Goal: Information Seeking & Learning: Learn about a topic

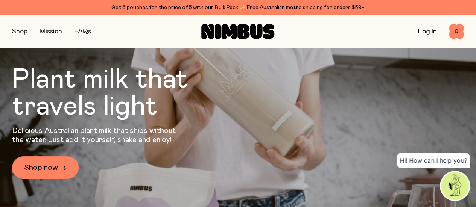
scroll to position [6, 0]
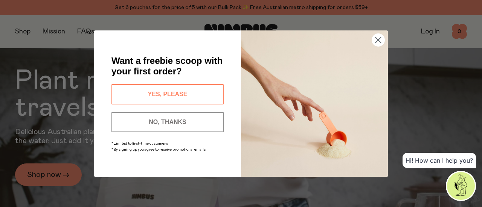
click at [379, 41] on icon "Close dialog" at bounding box center [378, 39] width 5 height 5
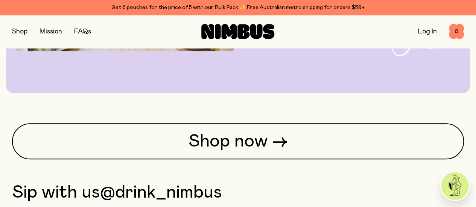
scroll to position [1776, 0]
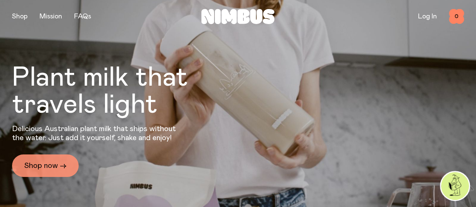
click at [61, 168] on link "Shop now →" at bounding box center [45, 166] width 67 height 23
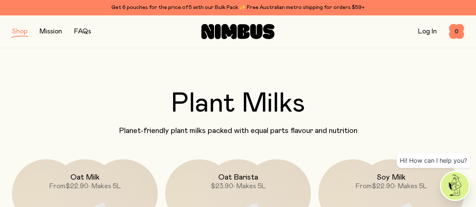
scroll to position [75, 0]
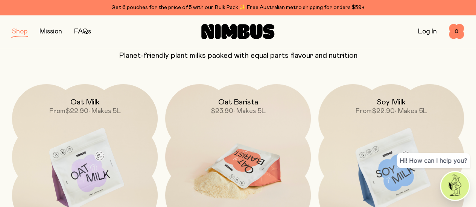
click at [240, 142] on img at bounding box center [238, 169] width 146 height 171
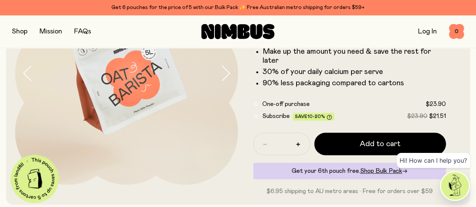
scroll to position [113, 0]
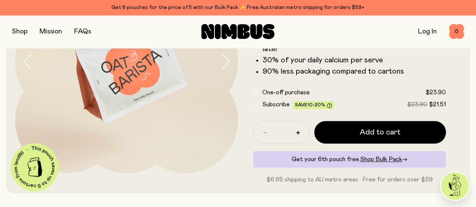
click at [91, 31] on link "FAQs" at bounding box center [82, 31] width 17 height 7
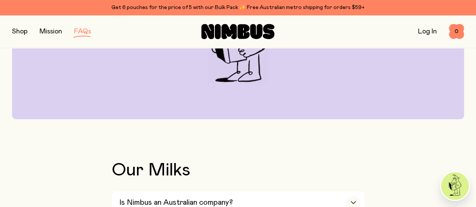
scroll to position [151, 0]
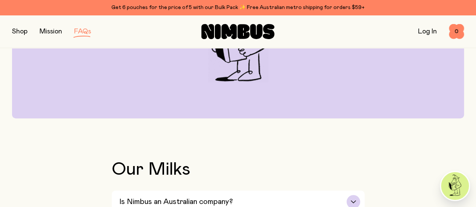
click at [235, 191] on div "Is Nimbus an Australian company?" at bounding box center [239, 202] width 241 height 23
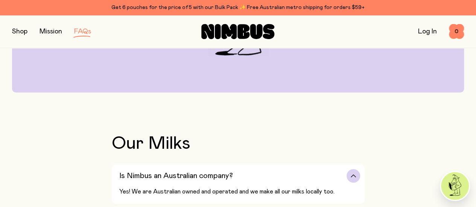
scroll to position [188, 0]
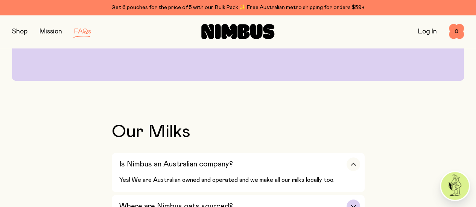
click at [288, 195] on div "Where are Nimbus oats sourced?" at bounding box center [239, 206] width 241 height 23
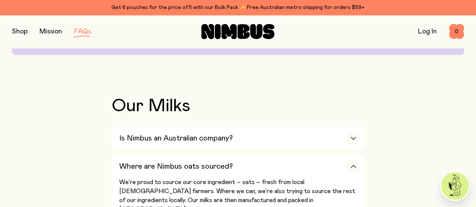
scroll to position [226, 0]
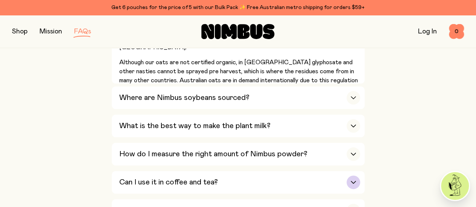
click at [296, 171] on div "Can I use it in coffee and tea?" at bounding box center [239, 182] width 241 height 23
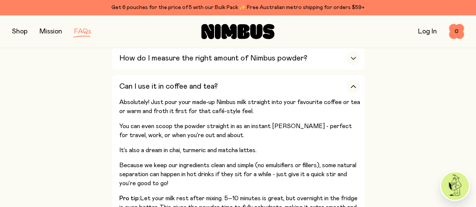
scroll to position [419, 0]
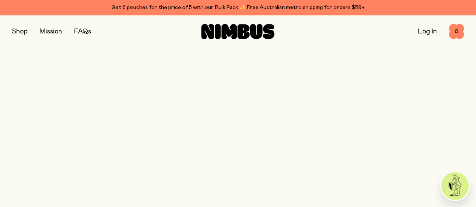
scroll to position [113, 0]
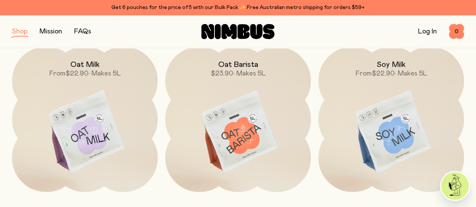
scroll to position [75, 0]
